Goal: Task Accomplishment & Management: Use online tool/utility

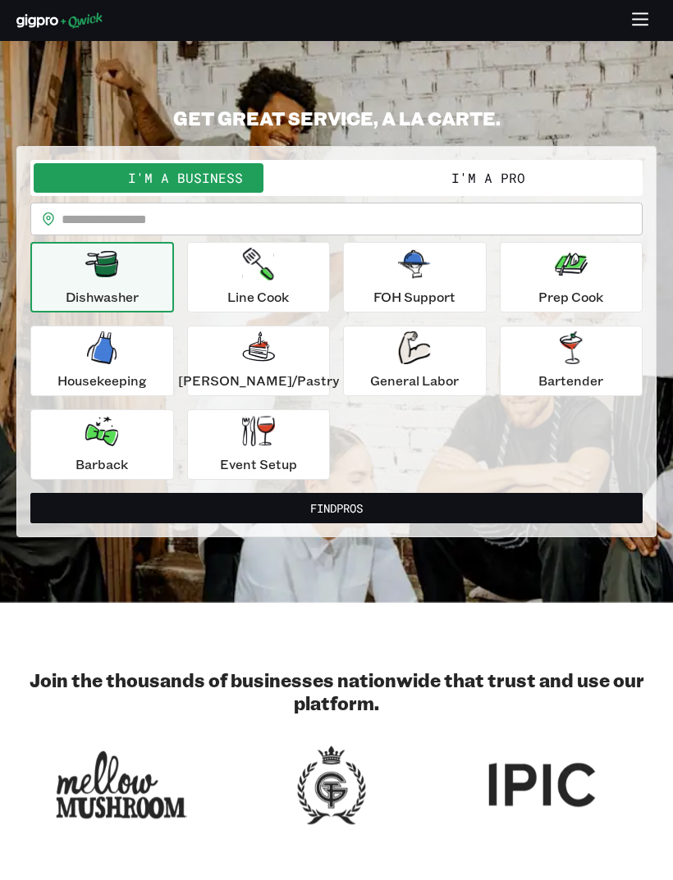
click at [289, 278] on div "Line Cook" at bounding box center [258, 277] width 62 height 59
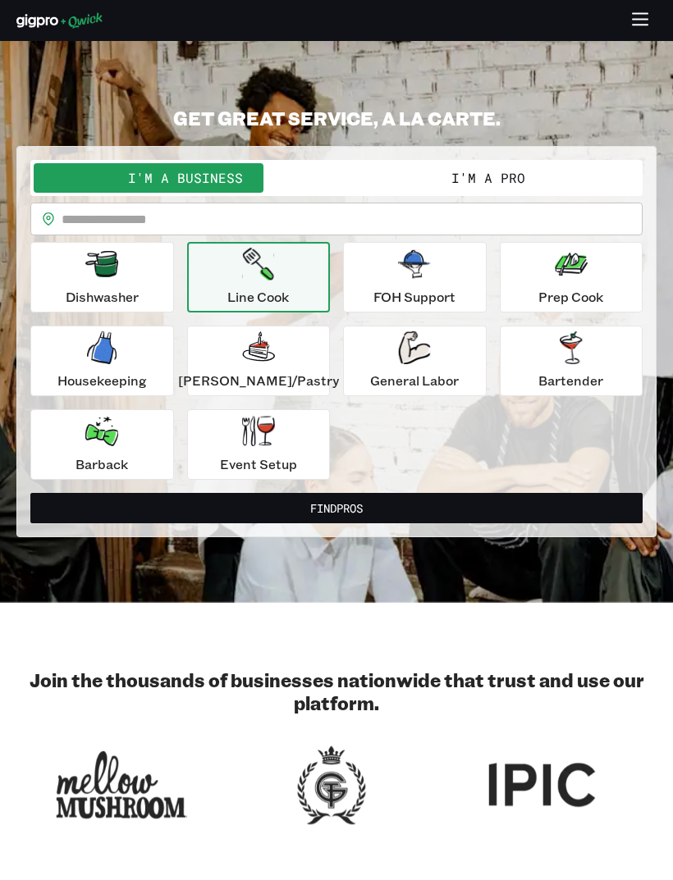
click at [426, 217] on input "text" at bounding box center [352, 219] width 581 height 33
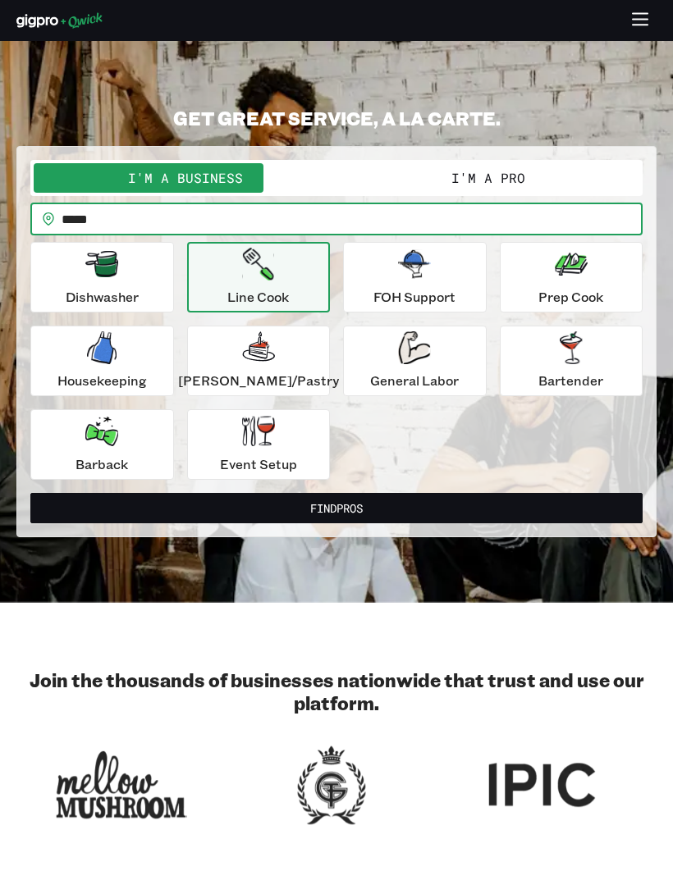
type input "*****"
click at [391, 499] on button "Find Pros" at bounding box center [336, 508] width 612 height 30
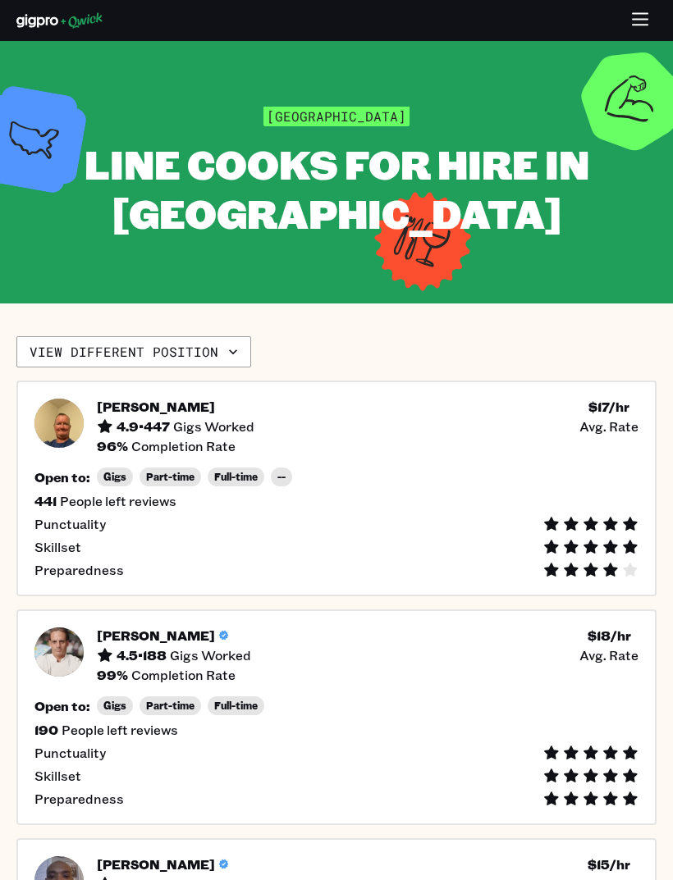
click at [492, 469] on div "Open to: Gigs Part-time Full-time --" at bounding box center [336, 477] width 604 height 19
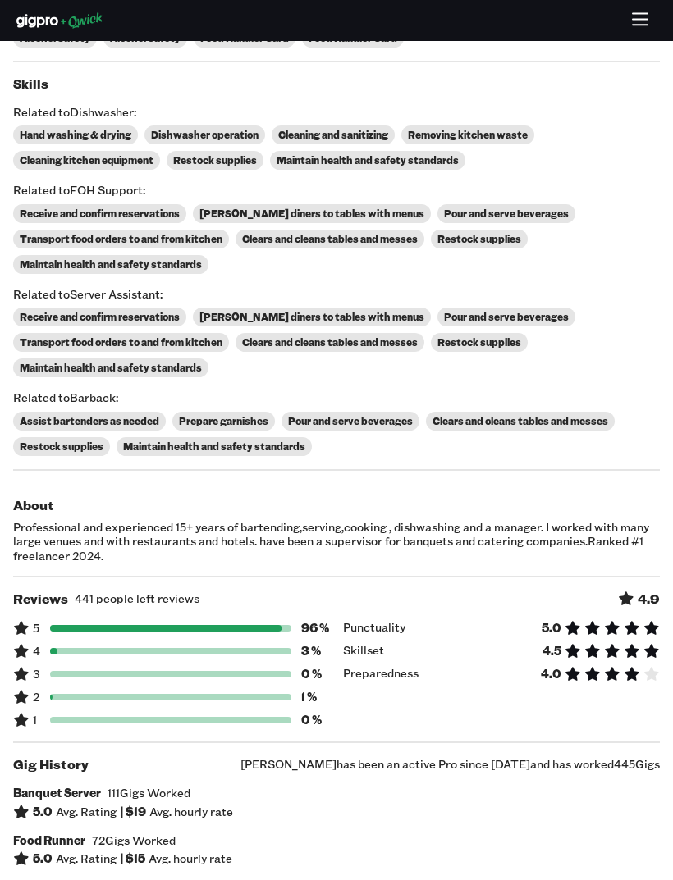
scroll to position [575, 0]
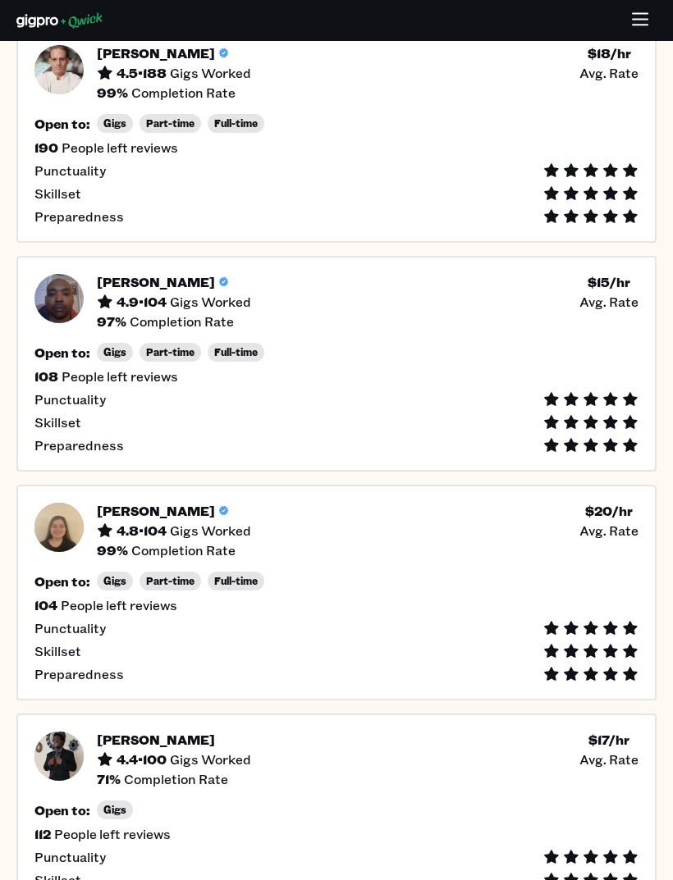
scroll to position [595, 0]
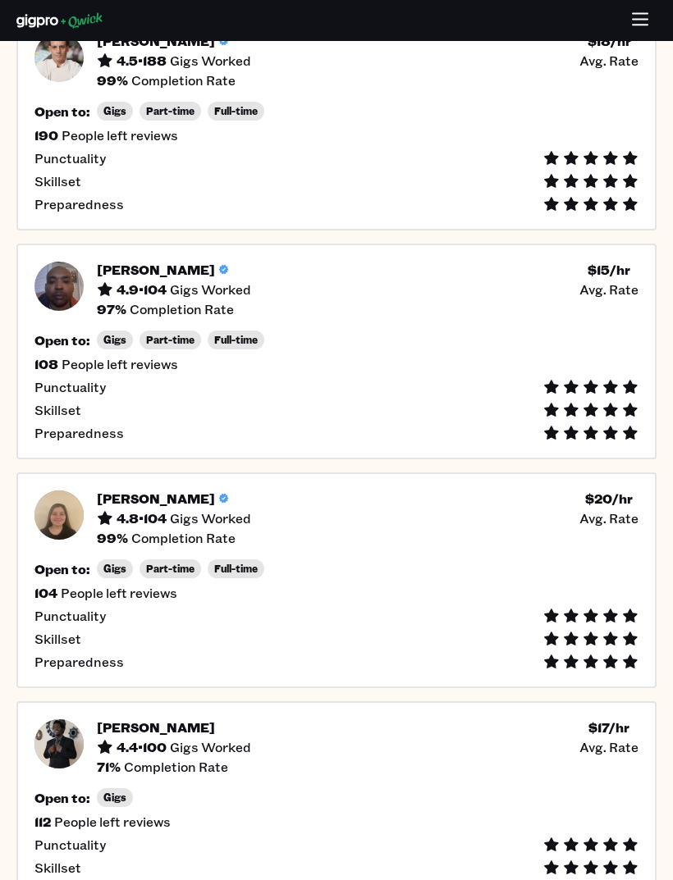
click at [391, 577] on div "Open to: Gigs Part-time Full-time" at bounding box center [336, 569] width 604 height 19
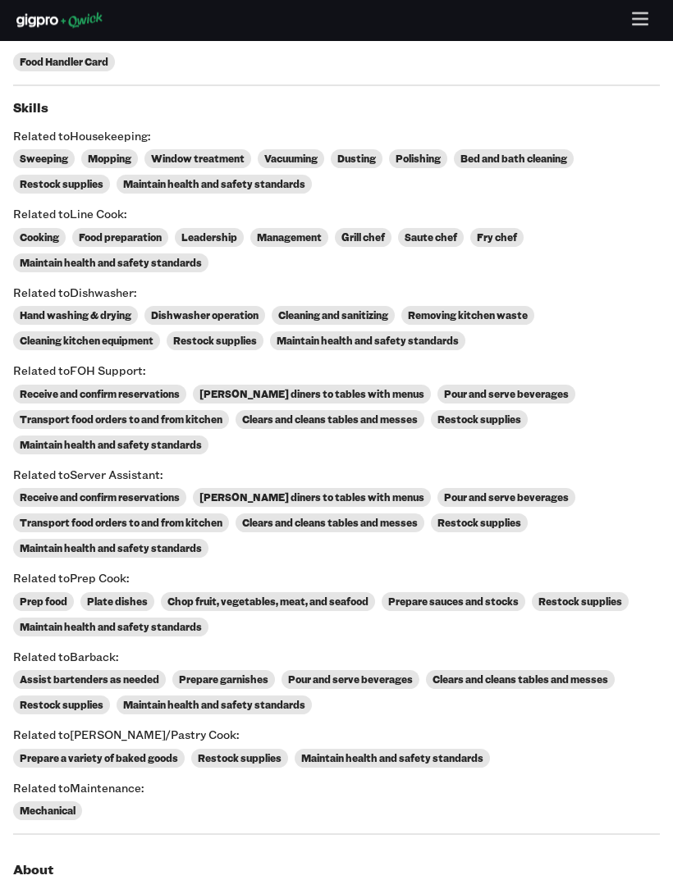
scroll to position [769, 0]
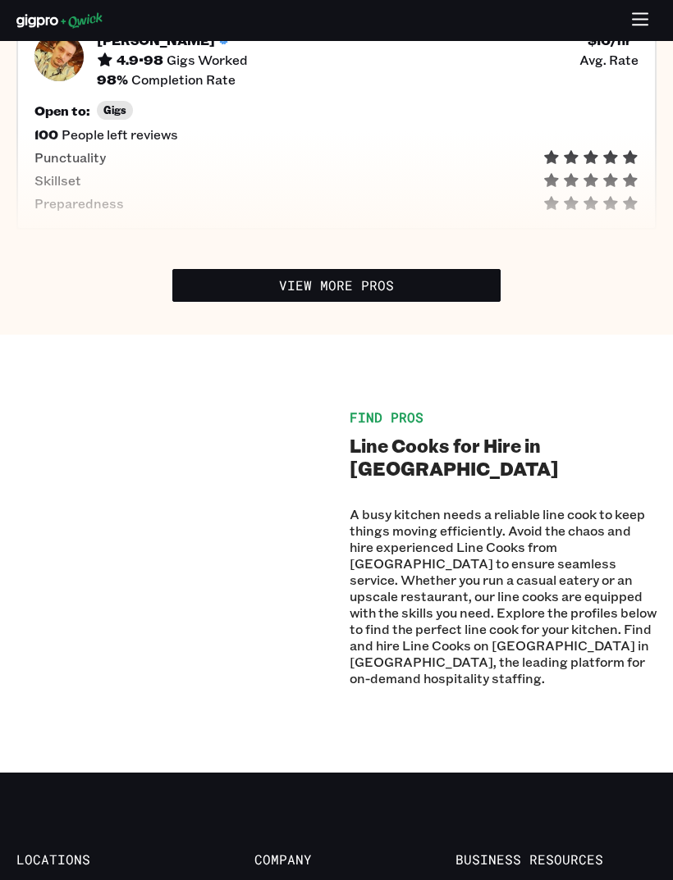
scroll to position [1513, 0]
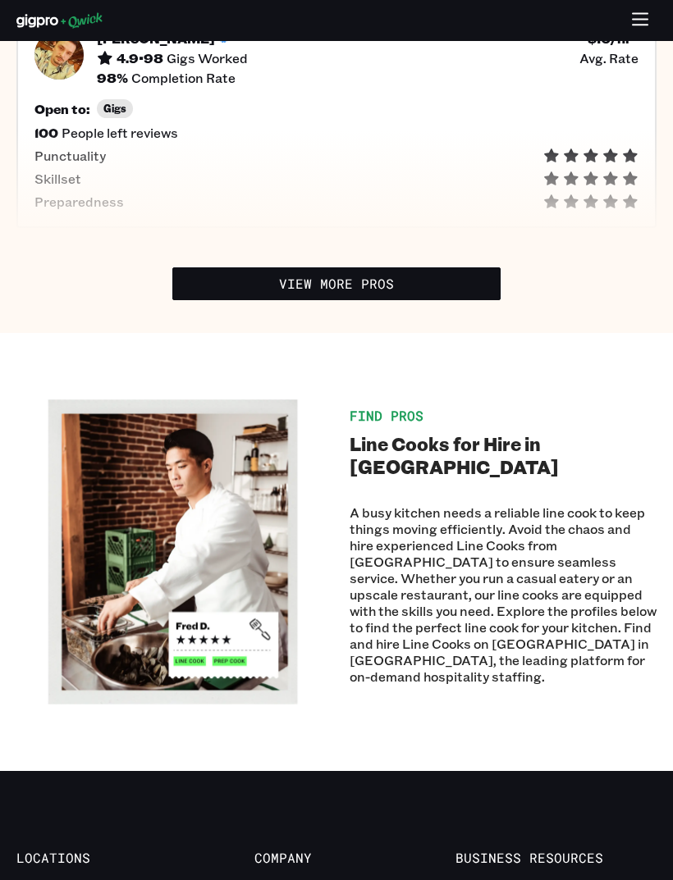
click at [392, 293] on link "View More Pros" at bounding box center [336, 284] width 328 height 33
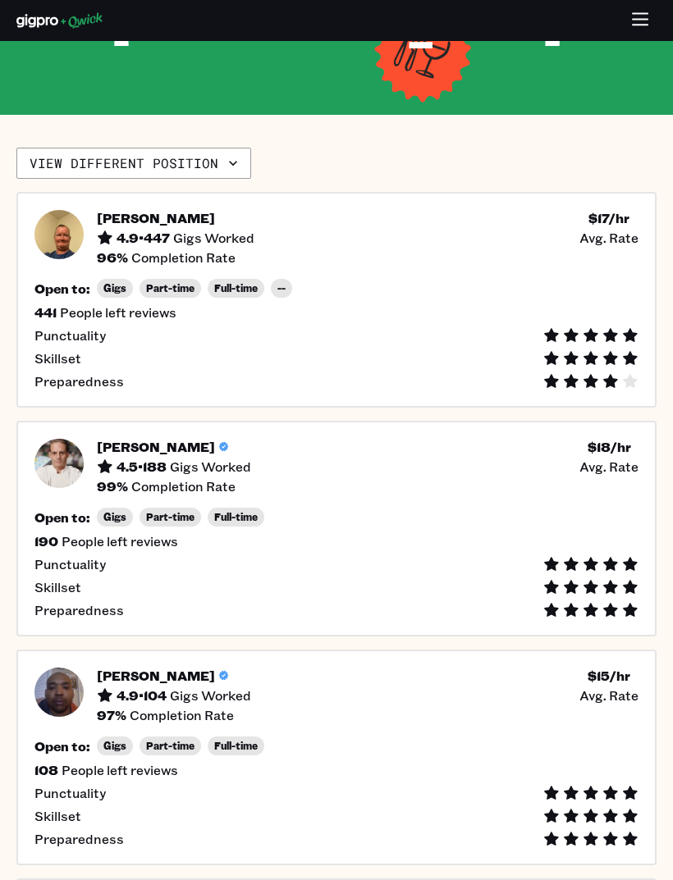
scroll to position [190, 0]
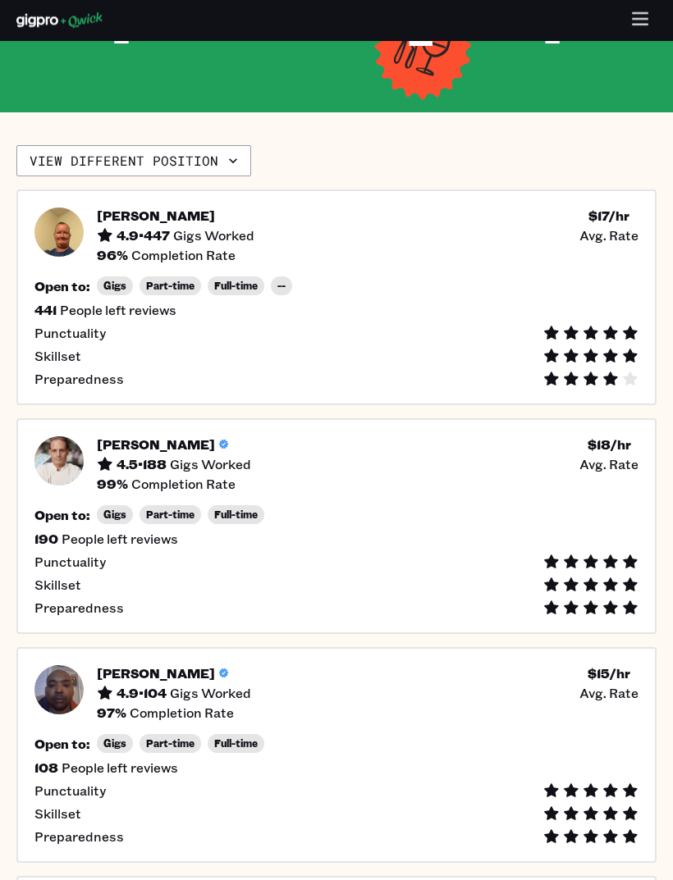
click at [401, 523] on div "Open to: Gigs Part-time Full-time" at bounding box center [336, 515] width 604 height 19
